Goal: Find specific page/section: Find specific page/section

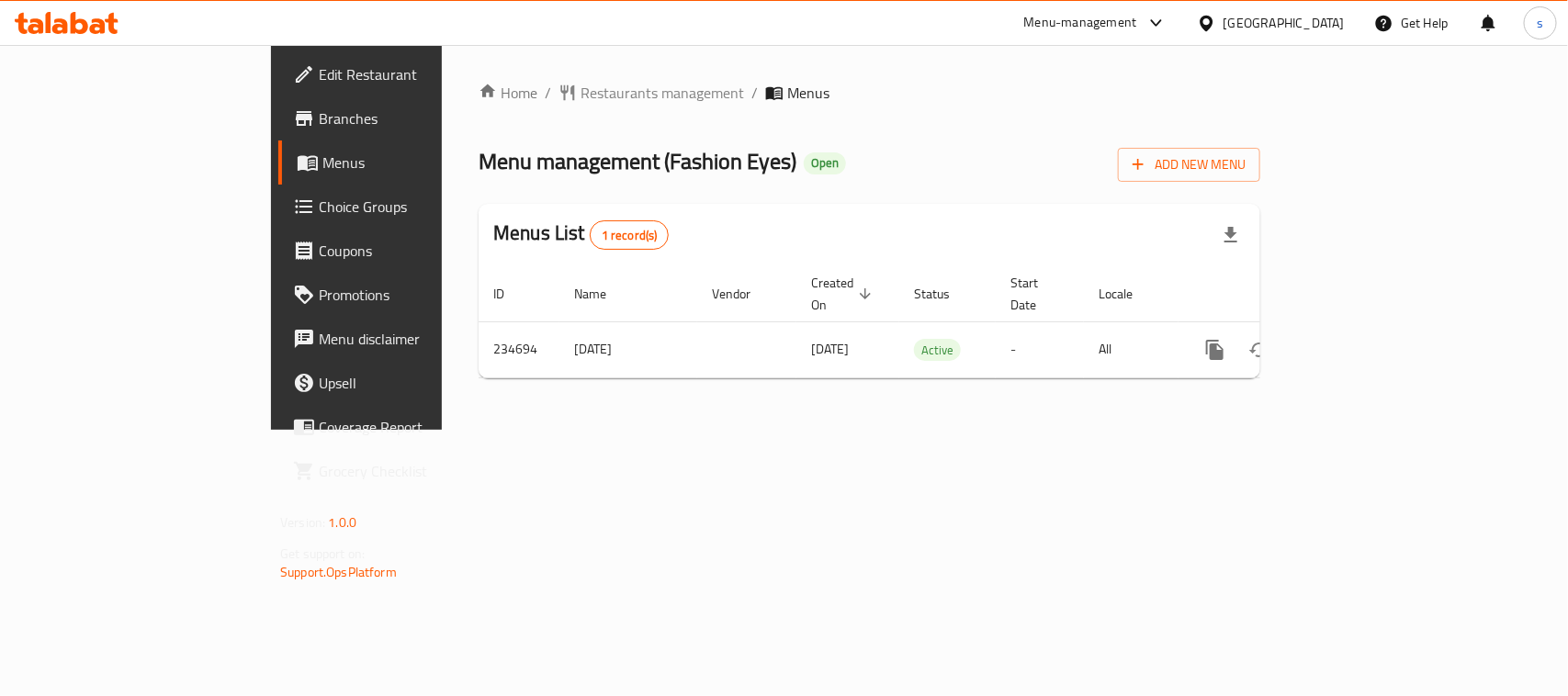
click at [1314, 21] on div "[GEOGRAPHIC_DATA]" at bounding box center [1283, 22] width 121 height 20
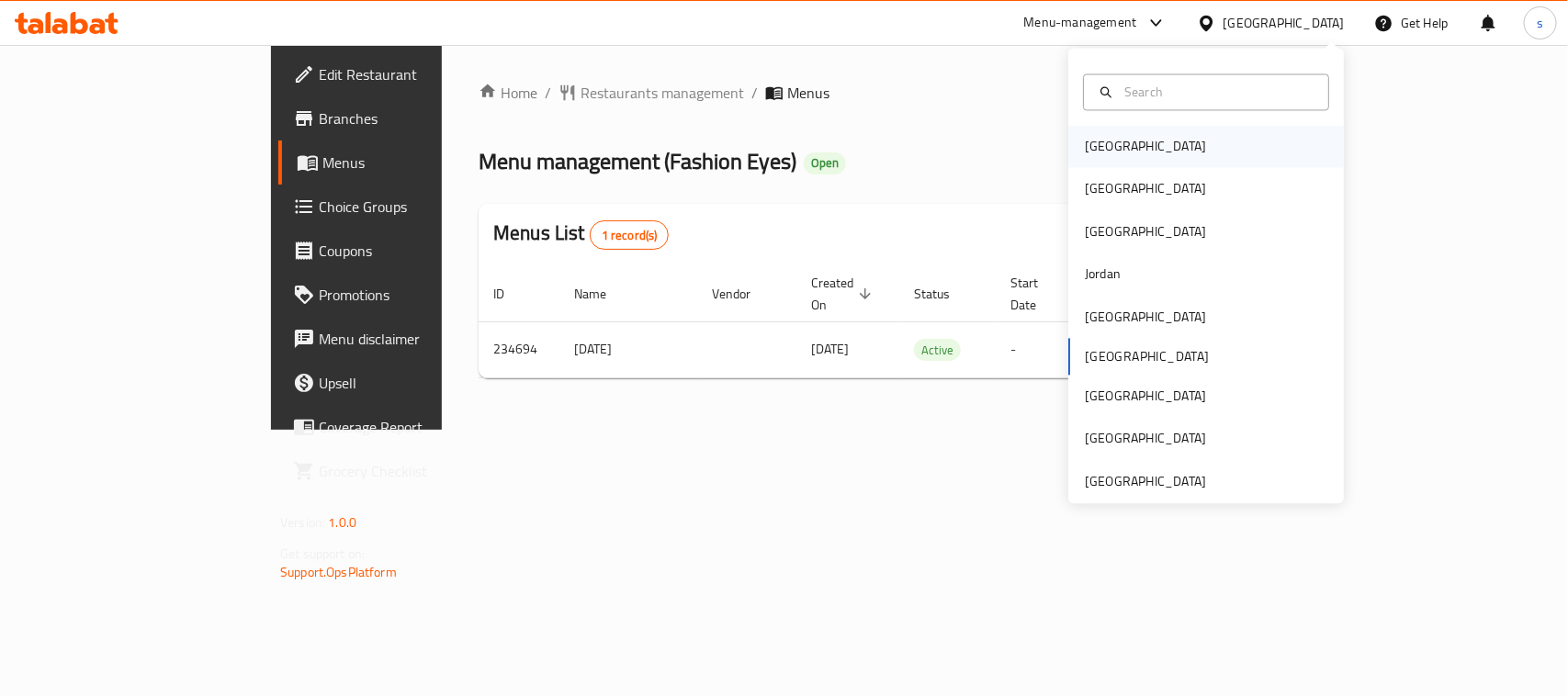
click at [1096, 140] on div "[GEOGRAPHIC_DATA]" at bounding box center [1145, 147] width 121 height 20
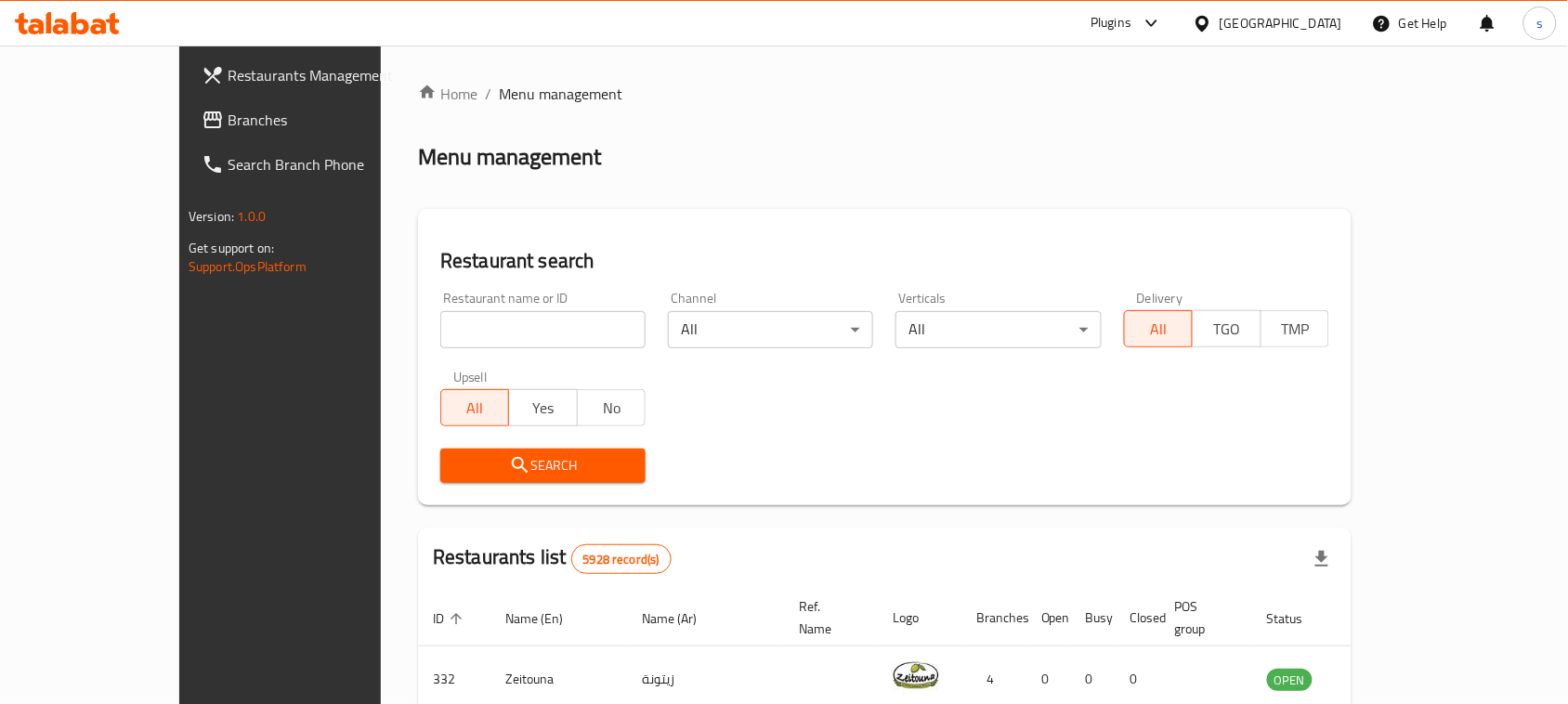
click at [228, 125] on span "Branches" at bounding box center [327, 120] width 199 height 22
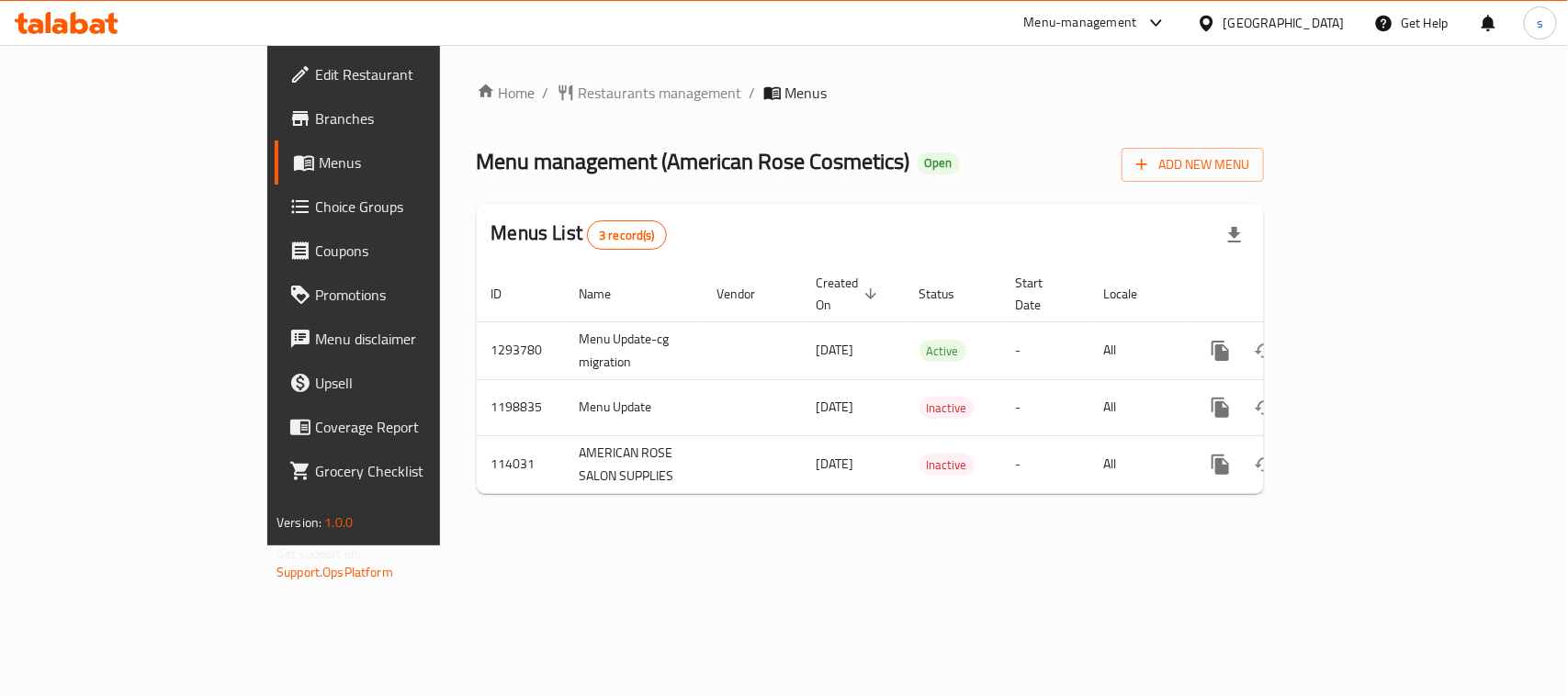
click at [1216, 23] on icon at bounding box center [1207, 23] width 19 height 19
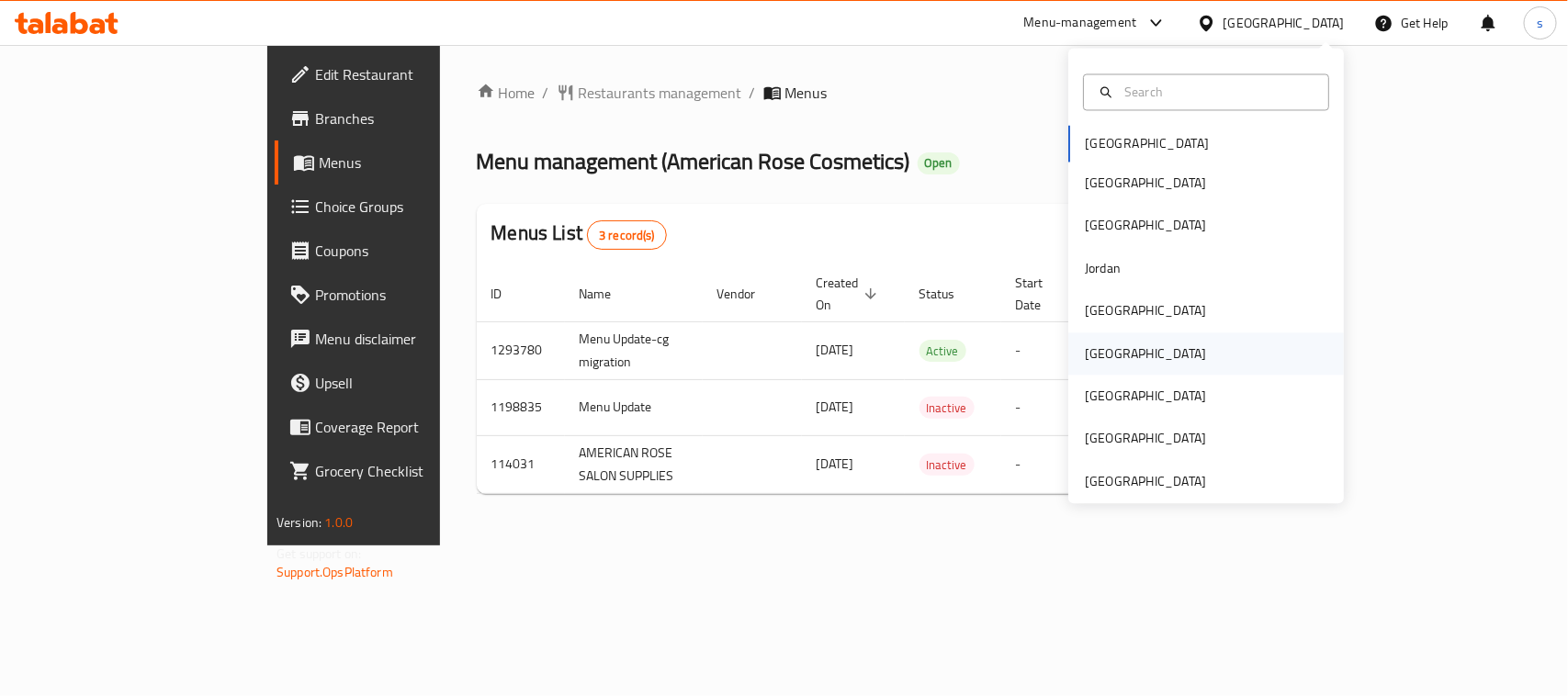
click at [1087, 357] on div "[GEOGRAPHIC_DATA]" at bounding box center [1145, 353] width 121 height 20
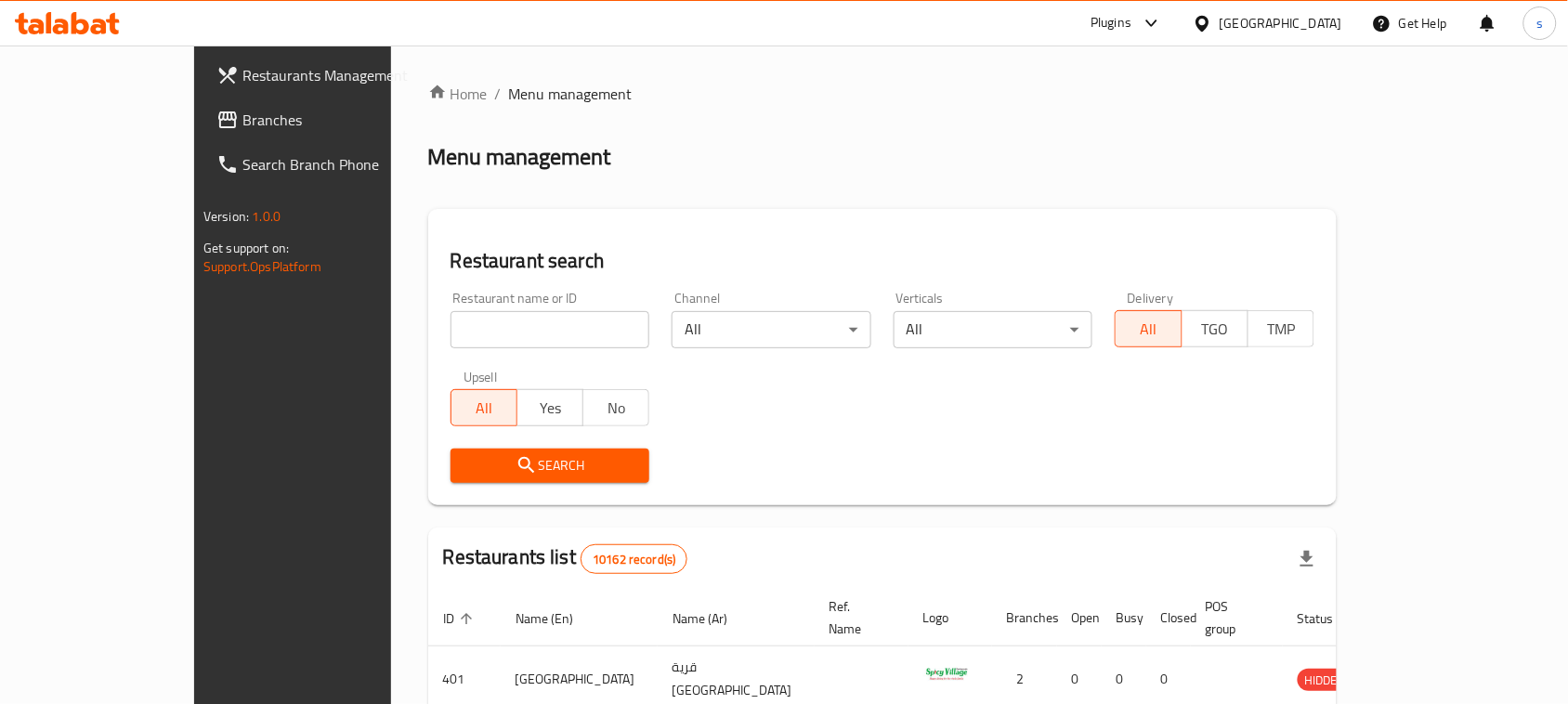
click at [242, 122] on span "Branches" at bounding box center [341, 120] width 199 height 22
